Goal: Navigation & Orientation: Find specific page/section

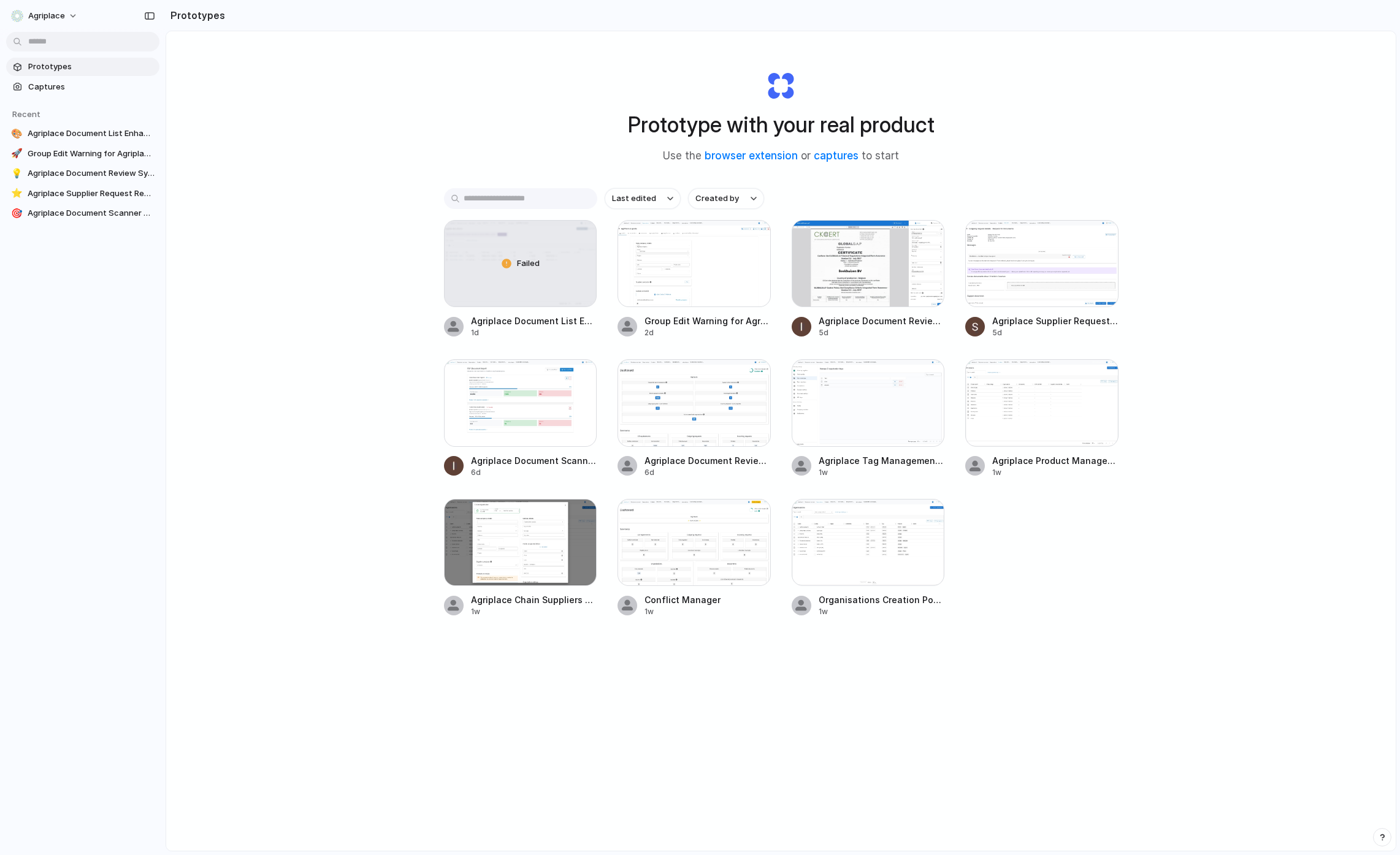
click at [731, 509] on div "Prototype with your real product Use the browser extension or captures to start…" at bounding box center [780, 473] width 1229 height 884
click at [539, 413] on div at bounding box center [520, 402] width 153 height 87
click at [849, 200] on div "Last edited Created by" at bounding box center [781, 199] width 674 height 21
click at [510, 125] on div "Prototype with your real product Use the browser extension or captures to start…" at bounding box center [780, 473] width 1229 height 884
click at [252, 361] on div "Prototype with your real product Use the browser extension or captures to start…" at bounding box center [780, 473] width 1229 height 884
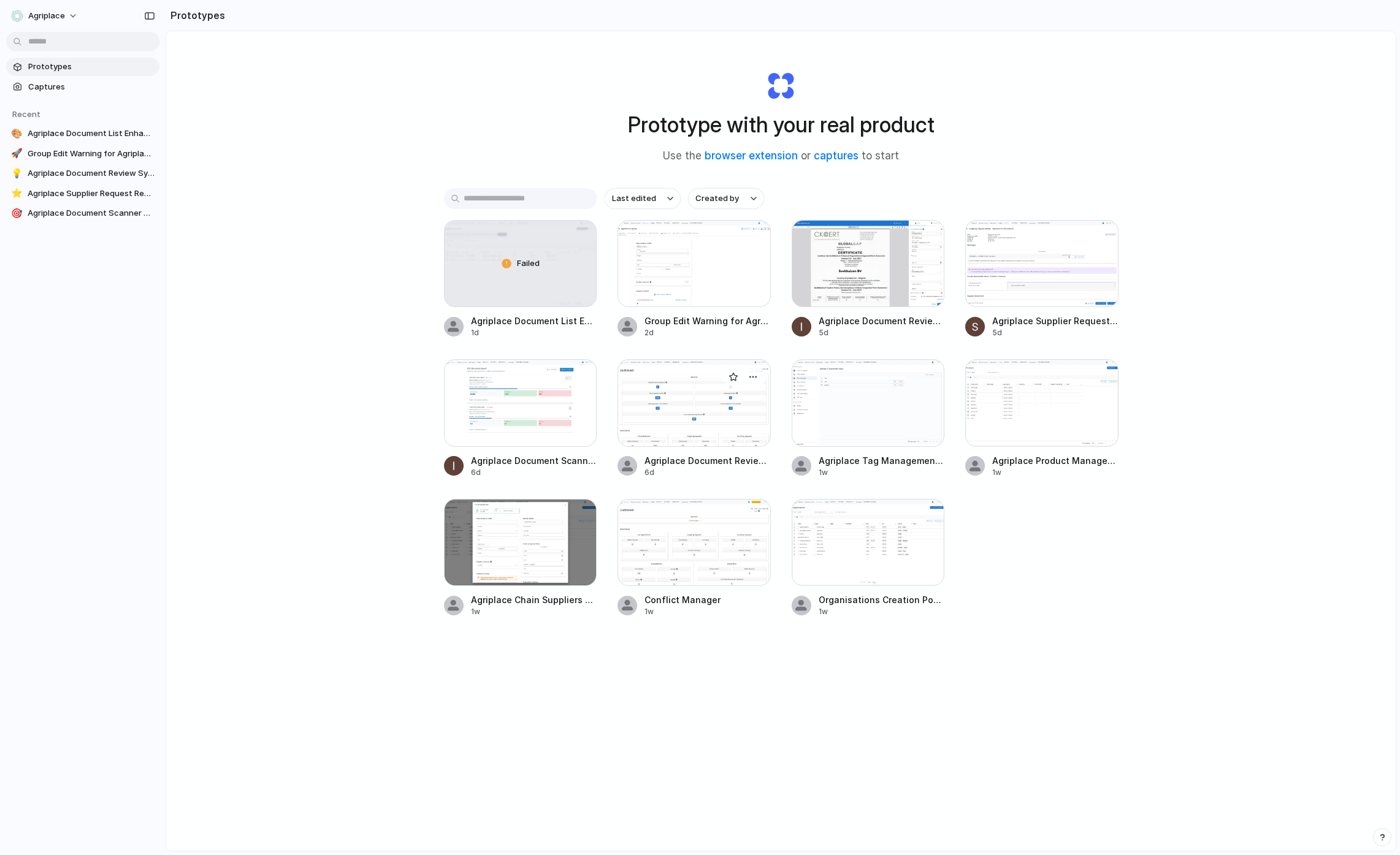
click at [683, 423] on div at bounding box center [694, 402] width 153 height 87
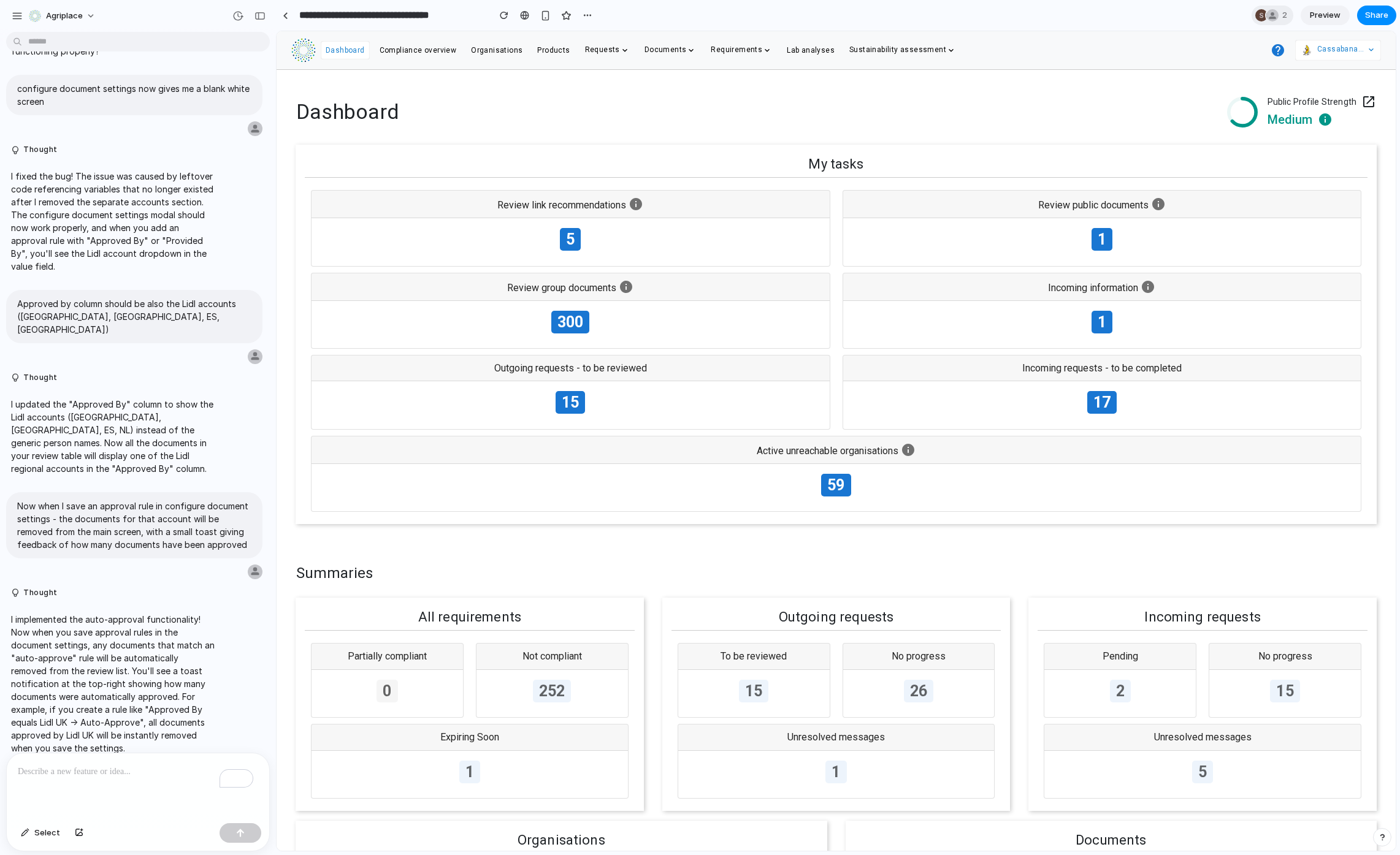
scroll to position [2955, 0]
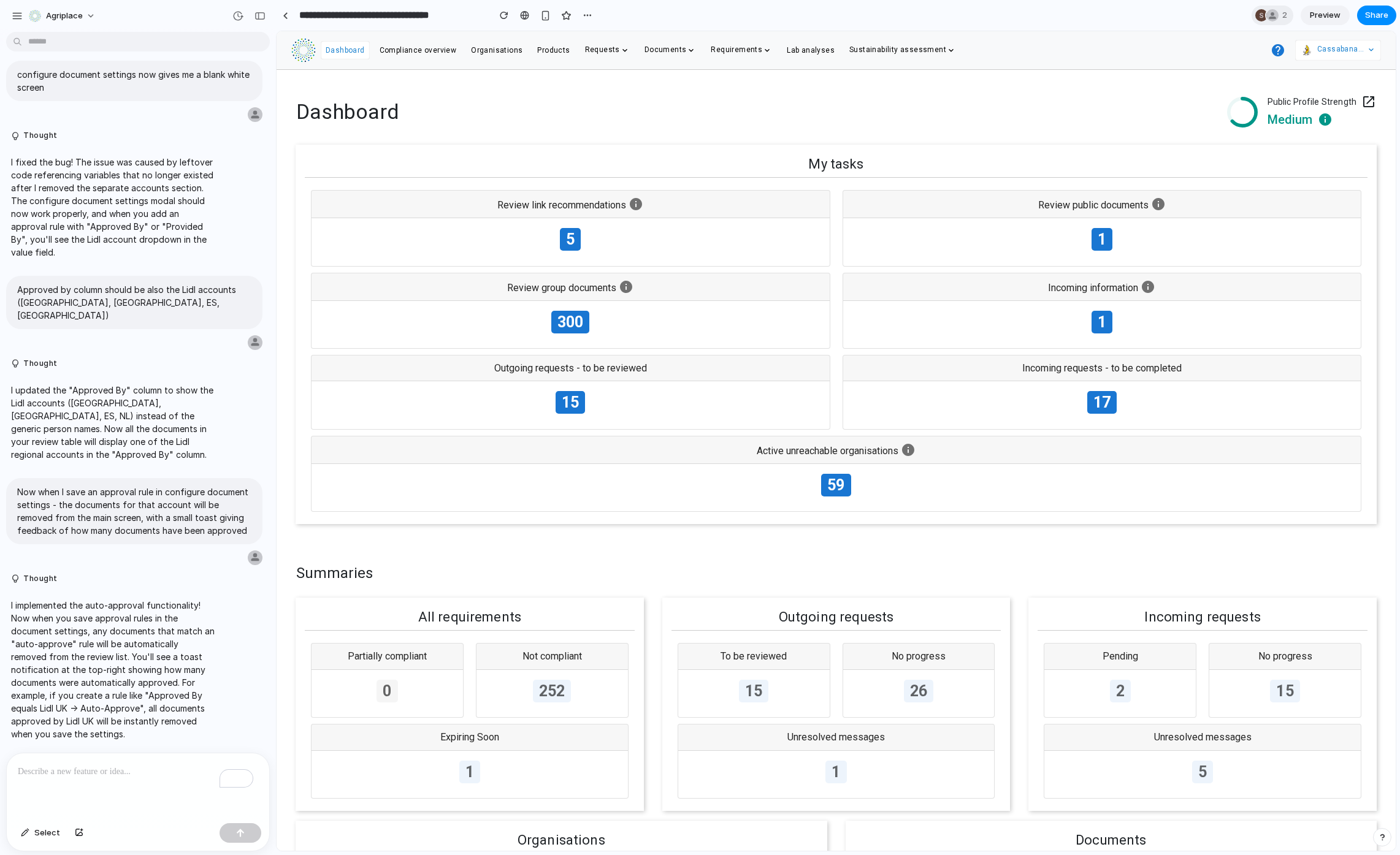
click at [405, 45] on link "Compliance overview" at bounding box center [418, 49] width 77 height 11
click at [417, 54] on span "Compliance overview" at bounding box center [418, 50] width 77 height 9
click at [876, 47] on span "Sustainability assessment" at bounding box center [897, 50] width 97 height 9
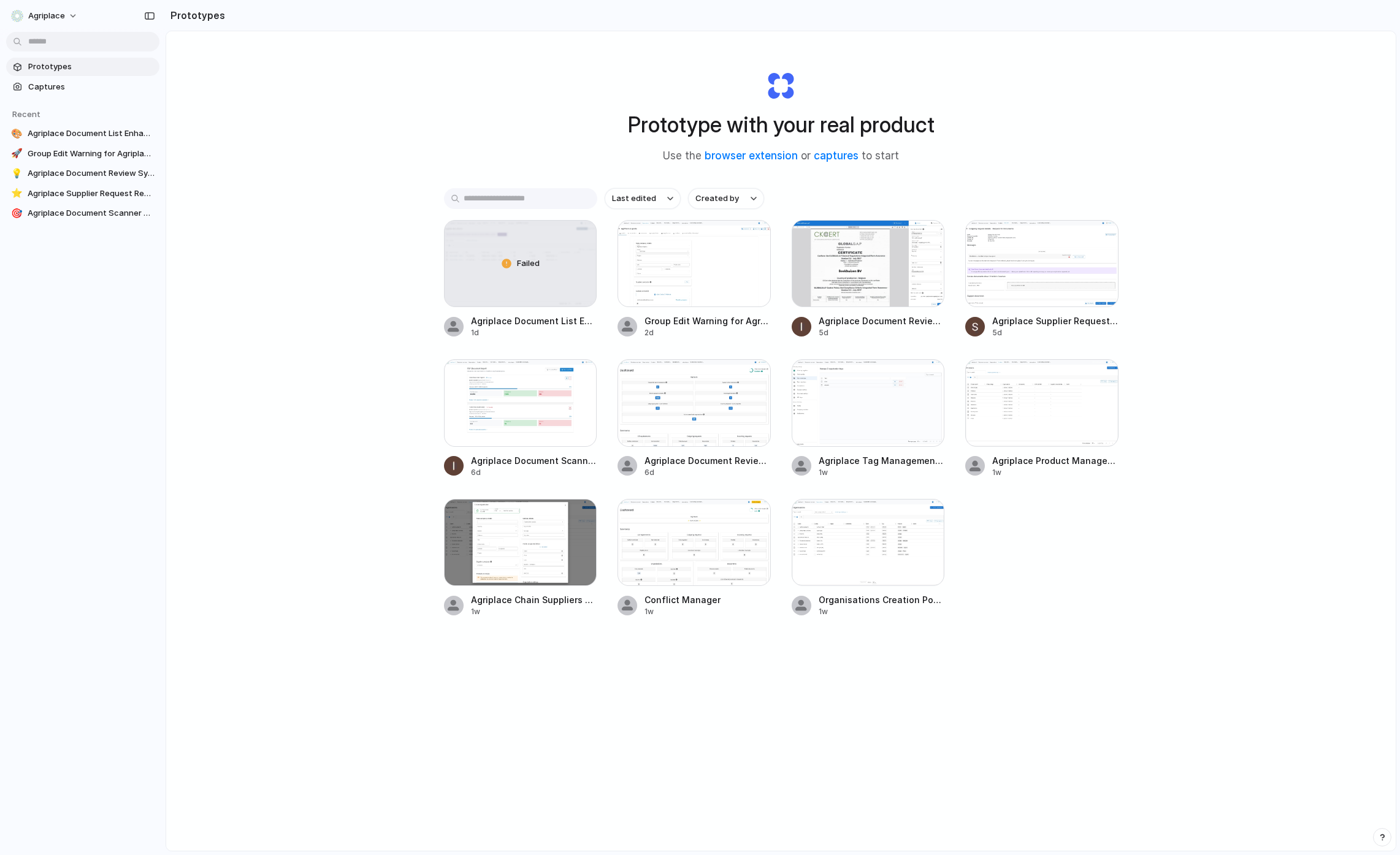
click at [266, 475] on div "Prototype with your real product Use the browser extension or captures to start…" at bounding box center [780, 473] width 1229 height 884
click at [341, 231] on div "Prototype with your real product Use the browser extension or captures to start…" at bounding box center [780, 473] width 1229 height 884
click at [103, 86] on span "Captures" at bounding box center [91, 86] width 126 height 12
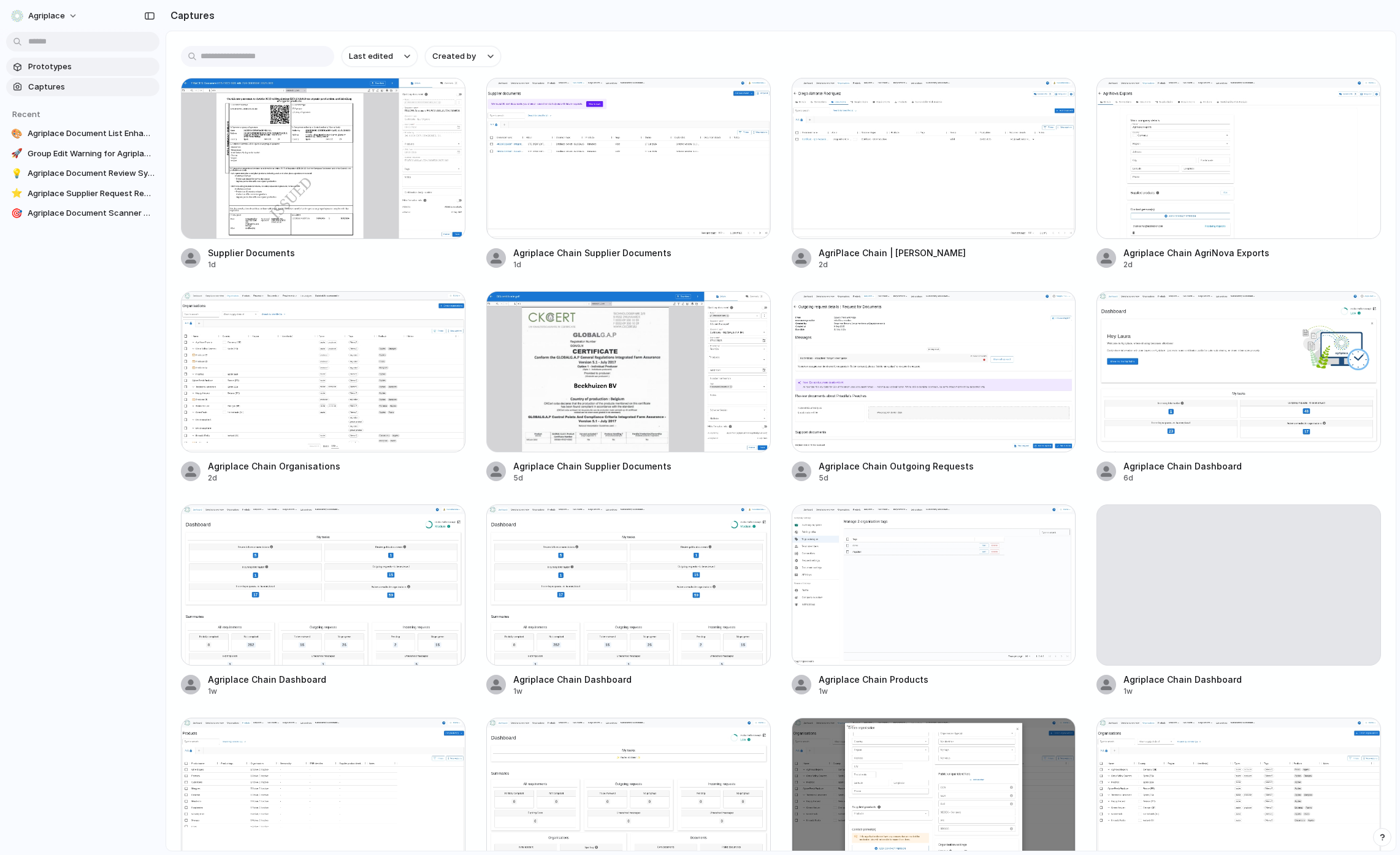
click at [98, 65] on span "Prototypes" at bounding box center [91, 67] width 126 height 12
